Goal: Check status: Check status

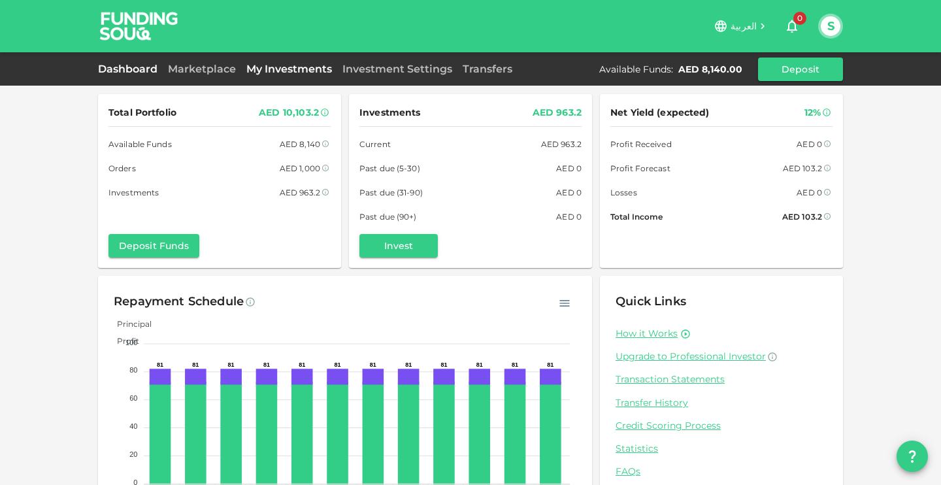
click at [275, 72] on link "My Investments" at bounding box center [289, 69] width 96 height 12
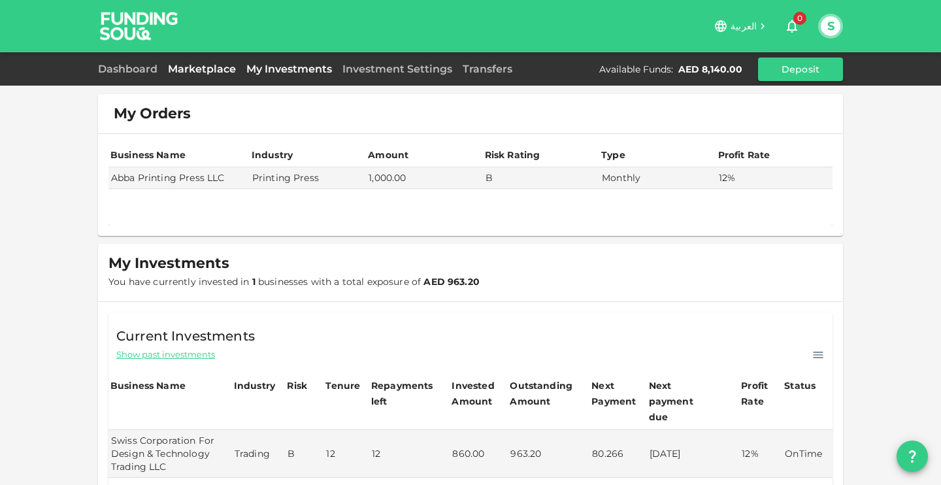
click at [211, 72] on link "Marketplace" at bounding box center [202, 69] width 78 height 12
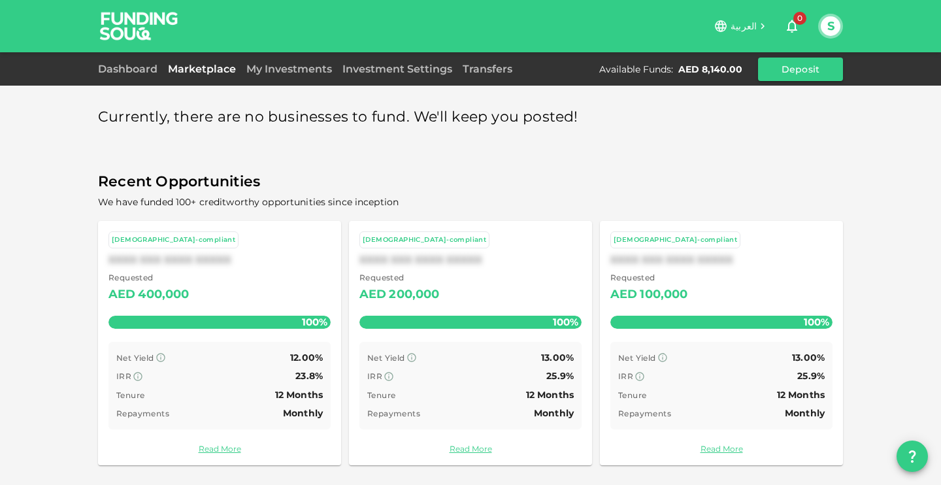
click at [836, 25] on button "S" at bounding box center [831, 26] width 20 height 20
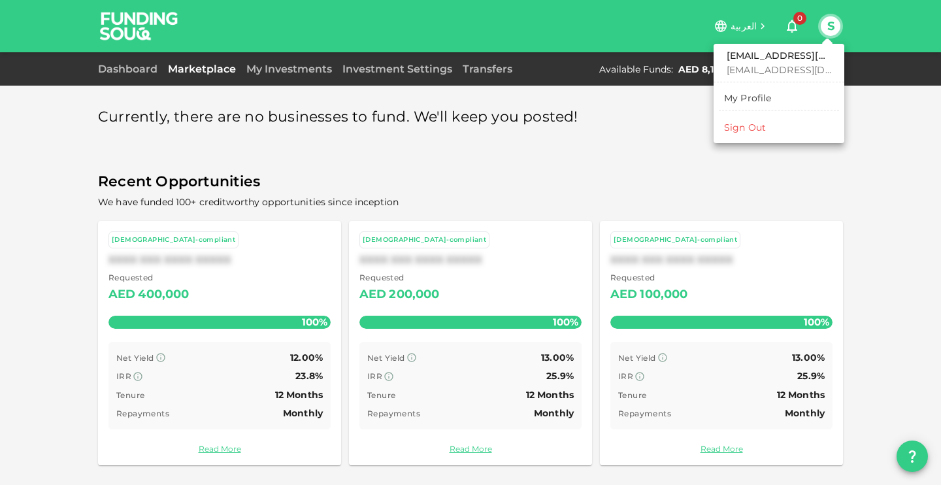
click at [880, 127] on div at bounding box center [470, 242] width 941 height 485
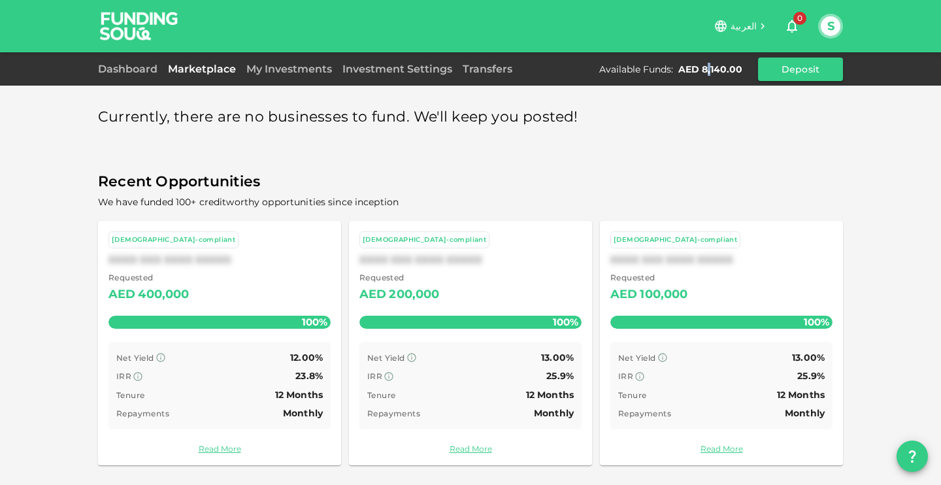
click at [712, 72] on div "AED 8,140.00" at bounding box center [710, 69] width 64 height 13
click at [714, 71] on div "AED 8,140.00" at bounding box center [710, 69] width 64 height 13
